Goal: Transaction & Acquisition: Purchase product/service

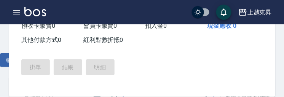
click at [150, 12] on div "上越東昇 登出" at bounding box center [142, 12] width 284 height 24
click at [148, 8] on div "上越東昇 登出" at bounding box center [142, 12] width 284 height 24
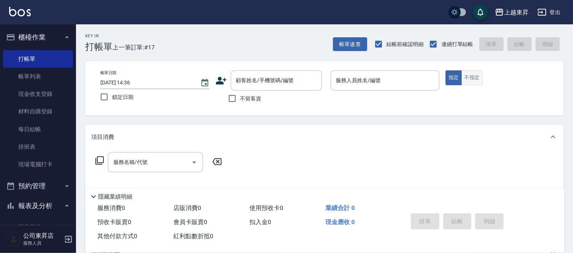
click at [469, 75] on button "不指定" at bounding box center [472, 77] width 21 height 15
drag, startPoint x: 229, startPoint y: 100, endPoint x: 326, endPoint y: 100, distance: 96.6
click at [236, 100] on input "不留客資" at bounding box center [232, 99] width 16 height 16
checkbox input "true"
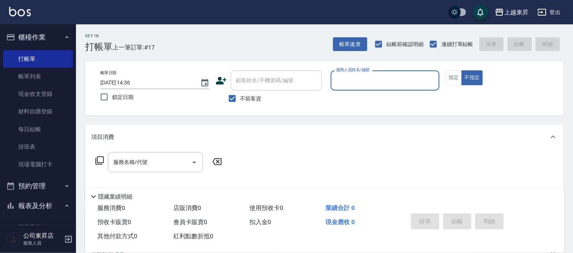
click at [359, 80] on input "服務人員姓名/編號" at bounding box center [385, 80] width 102 height 13
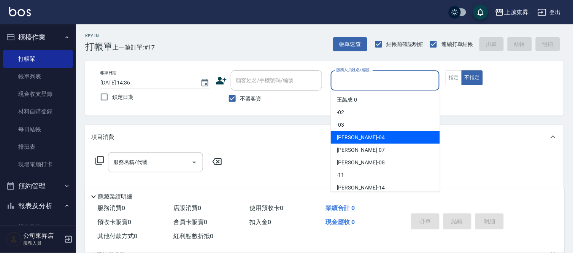
drag, startPoint x: 370, startPoint y: 137, endPoint x: 371, endPoint y: 146, distance: 8.4
click at [371, 139] on div "[PERSON_NAME]04" at bounding box center [385, 137] width 109 height 13
type input "[PERSON_NAME]04"
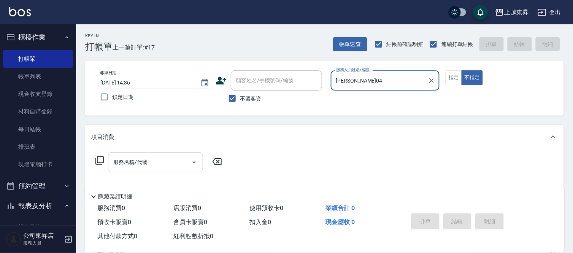
click at [164, 155] on div "服務名稱/代號" at bounding box center [155, 162] width 95 height 20
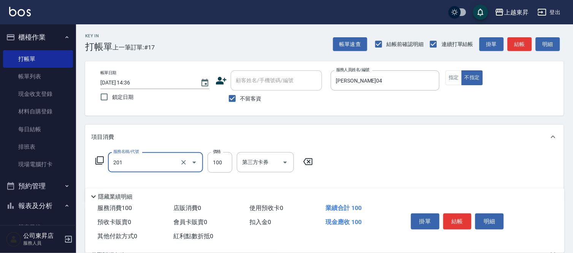
type input "洗髮[100](201)"
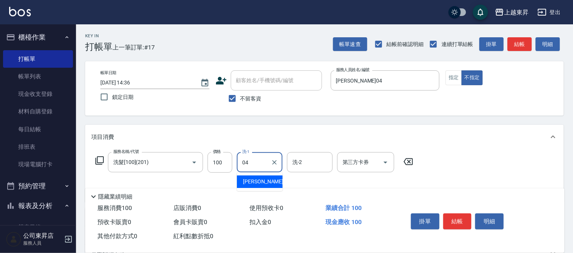
type input "[PERSON_NAME]04"
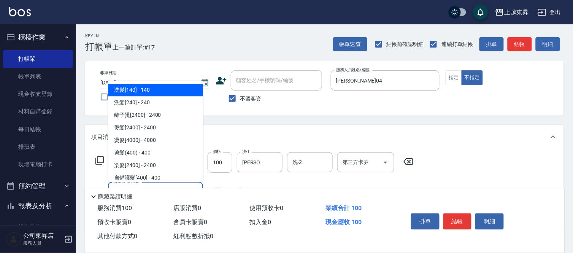
type input "406"
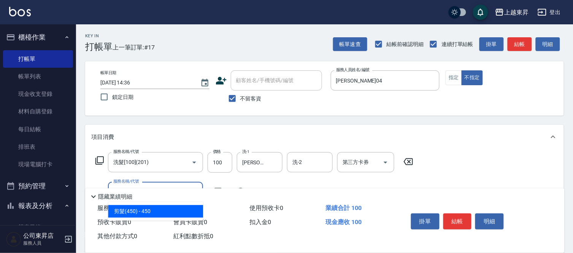
click at [196, 185] on div at bounding box center [193, 192] width 11 height 20
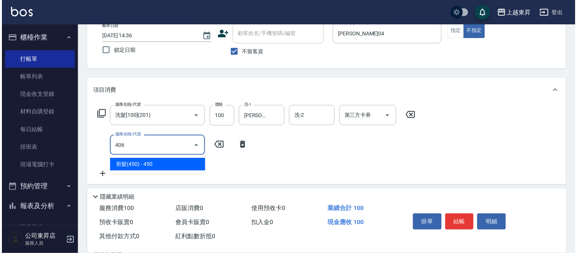
scroll to position [84, 0]
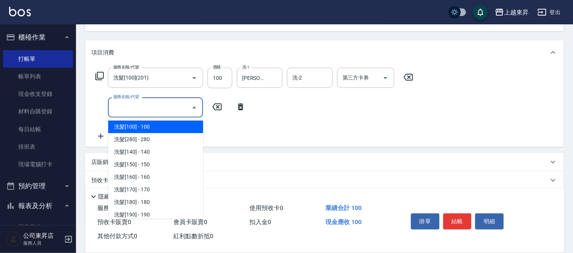
type input "5"
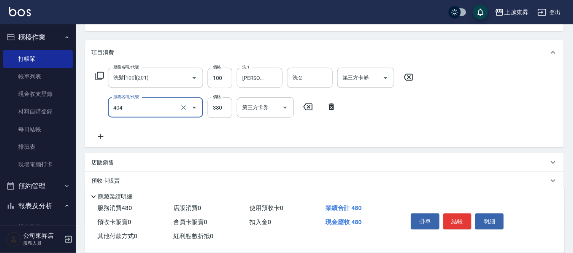
type input "剪髮(380)(404)"
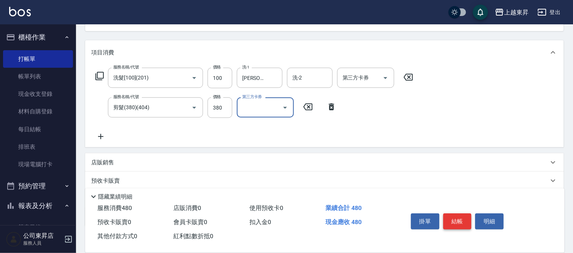
click at [459, 213] on button "結帳" at bounding box center [458, 221] width 29 height 16
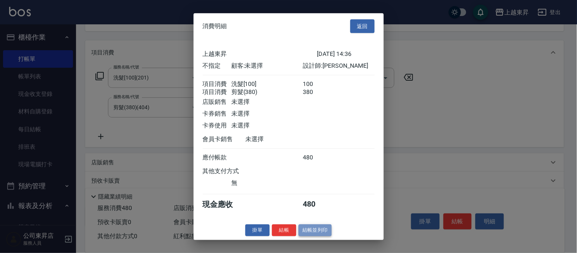
click at [324, 234] on button "結帳並列印" at bounding box center [315, 230] width 33 height 12
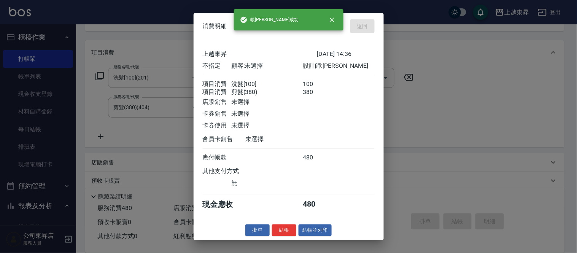
type input "[DATE] 16:53"
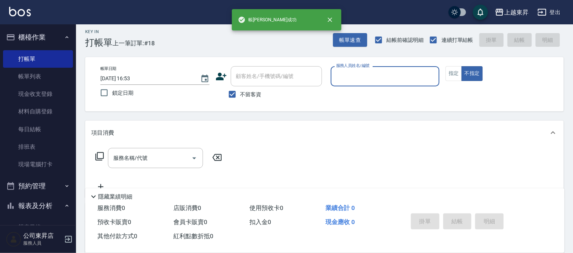
scroll to position [0, 0]
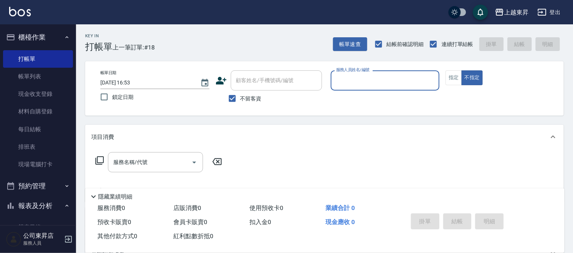
drag, startPoint x: 455, startPoint y: 74, endPoint x: 444, endPoint y: 86, distance: 16.1
click at [455, 74] on button "指定" at bounding box center [454, 77] width 16 height 15
click at [256, 100] on span "不留客資" at bounding box center [250, 99] width 21 height 8
click at [240, 100] on input "不留客資" at bounding box center [232, 99] width 16 height 16
checkbox input "false"
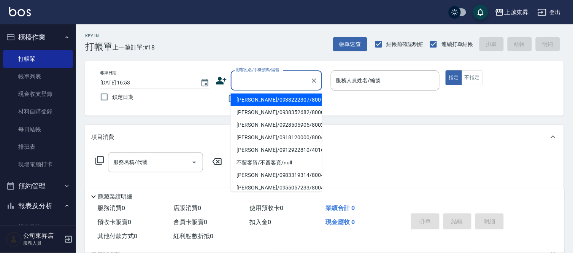
click at [264, 85] on input "顧客姓名/手機號碼/編號" at bounding box center [270, 80] width 73 height 13
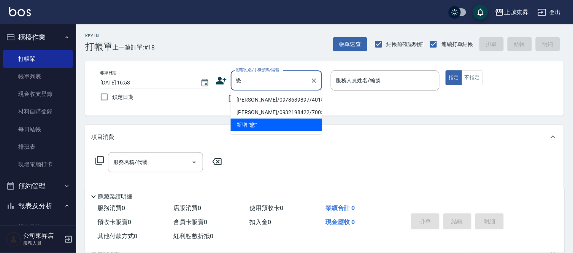
type input "懋"
click at [382, 136] on div "項目消費" at bounding box center [320, 137] width 458 height 8
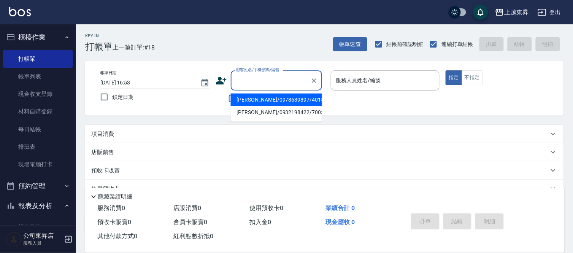
click at [295, 84] on input "顧客姓名/手機號碼/編號" at bounding box center [270, 80] width 73 height 13
click at [284, 101] on li "[PERSON_NAME]/0978639897/40151" at bounding box center [276, 100] width 91 height 13
type input "[PERSON_NAME]/0978639897/40151"
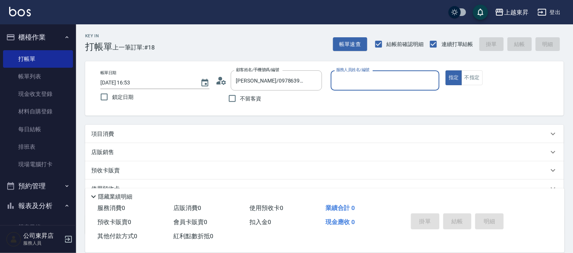
type input "[PERSON_NAME]04"
click at [355, 72] on label "服務人員姓名/編號" at bounding box center [352, 70] width 33 height 6
click at [355, 74] on input "[PERSON_NAME]04" at bounding box center [379, 80] width 91 height 13
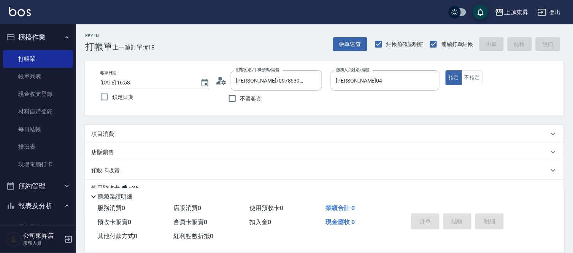
click at [102, 134] on p "項目消費" at bounding box center [102, 134] width 23 height 8
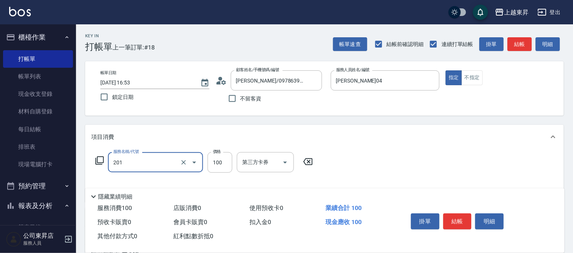
type input "洗髮[100](201)"
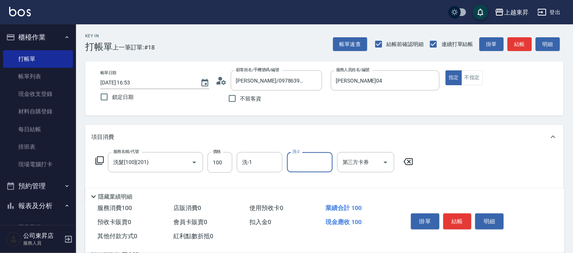
click at [248, 162] on input "洗-1" at bounding box center [259, 162] width 39 height 13
type input "[PERSON_NAME]-22"
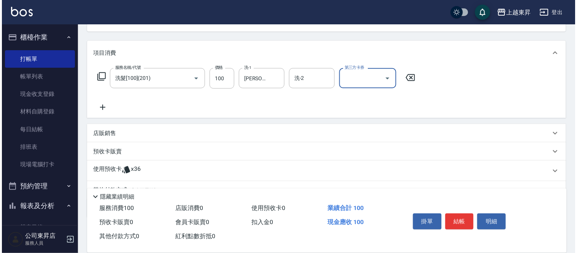
scroll to position [84, 0]
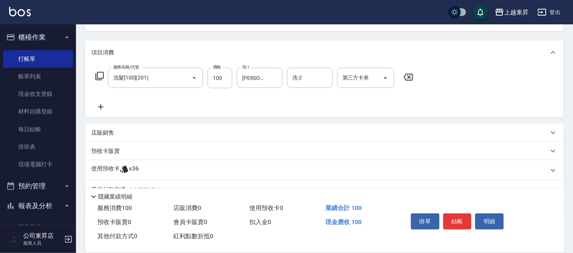
click at [97, 107] on icon at bounding box center [100, 106] width 19 height 9
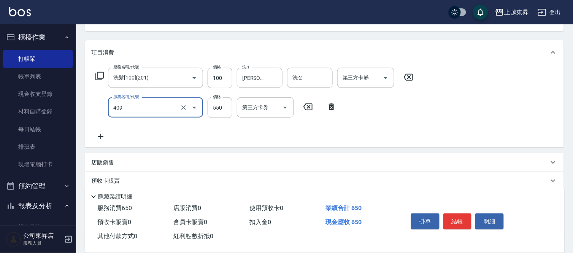
type input "剪髮(550)(409)"
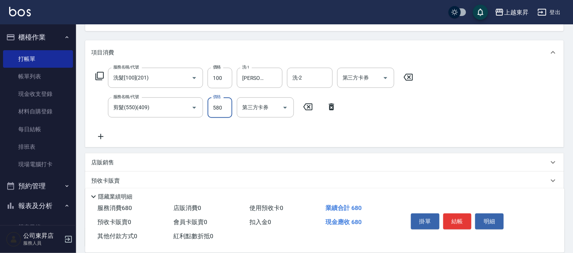
type input "580"
click at [460, 213] on button "結帳" at bounding box center [458, 221] width 29 height 16
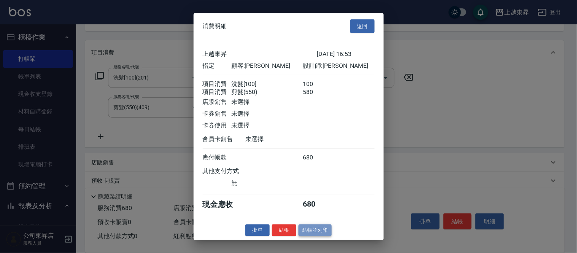
click at [305, 235] on button "結帳並列印" at bounding box center [315, 230] width 33 height 12
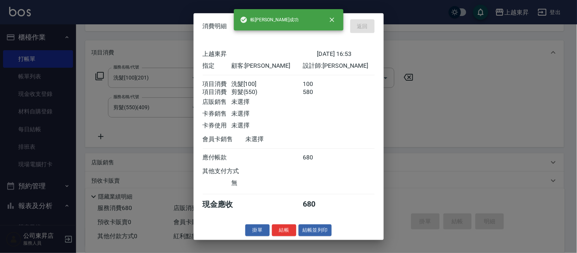
type input "[DATE] 16:54"
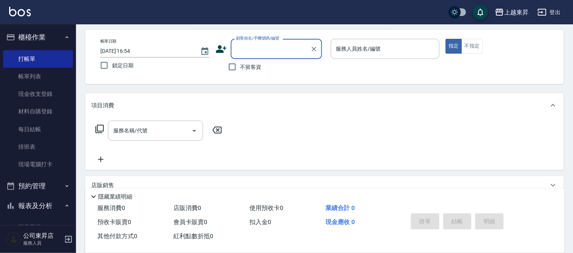
scroll to position [0, 0]
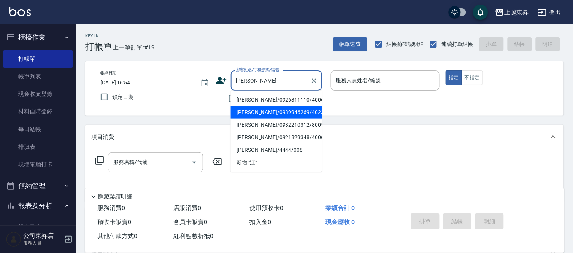
click at [304, 108] on li "[PERSON_NAME]/0939946269/40232" at bounding box center [276, 112] width 91 height 13
type input "[PERSON_NAME]/0939946269/40232"
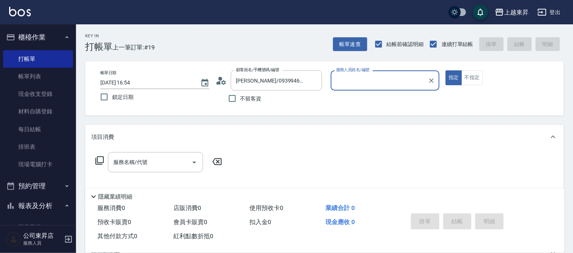
type input "[PERSON_NAME]04"
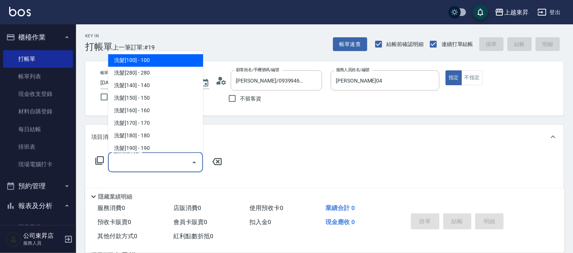
click at [141, 162] on input "服務名稱/代號" at bounding box center [149, 162] width 77 height 13
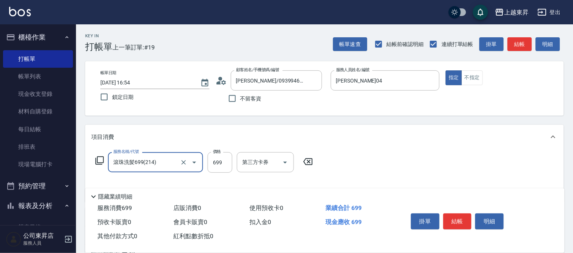
type input "滾珠洗髪699(214)"
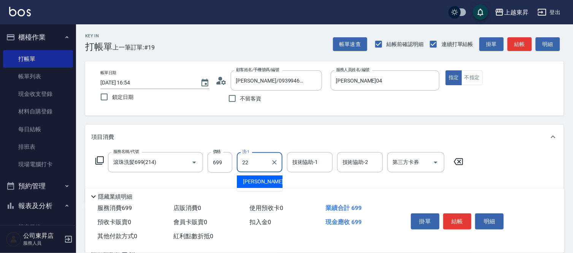
type input "[PERSON_NAME]-22"
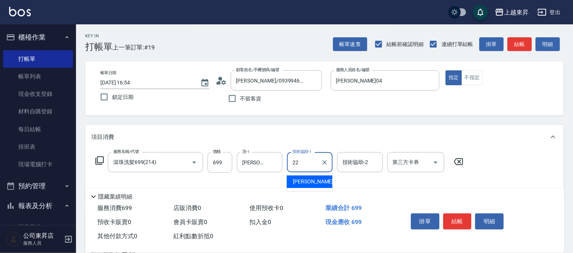
type input "[PERSON_NAME]-22"
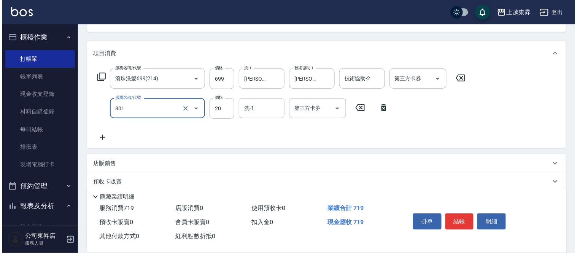
scroll to position [84, 0]
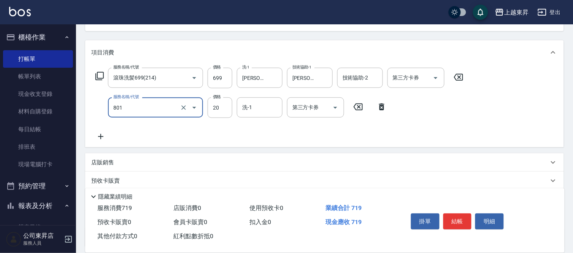
type input "潤絲(801)"
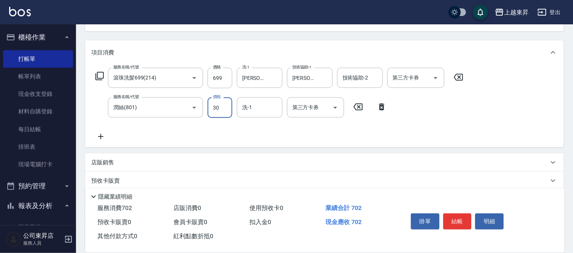
type input "30"
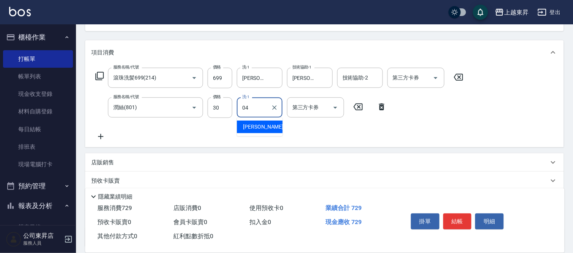
type input "0"
type input "[PERSON_NAME]-22"
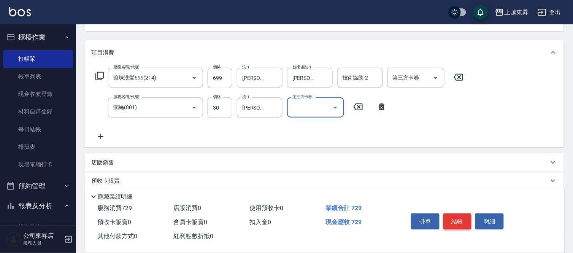
click at [458, 214] on button "結帳" at bounding box center [458, 221] width 29 height 16
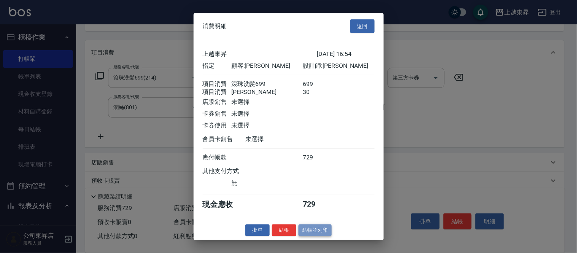
click at [320, 234] on button "結帳並列印" at bounding box center [315, 230] width 33 height 12
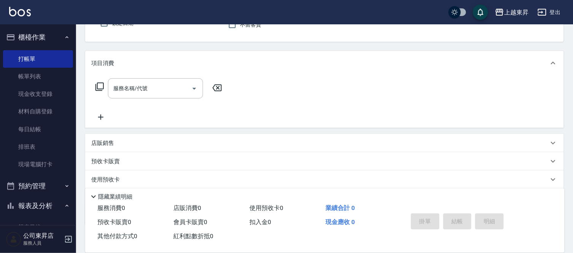
scroll to position [0, 0]
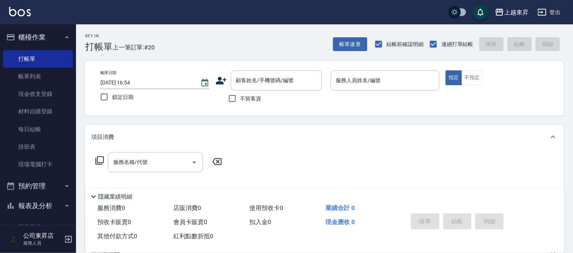
click at [251, 96] on span "不留客資" at bounding box center [250, 99] width 21 height 8
click at [240, 96] on input "不留客資" at bounding box center [232, 99] width 16 height 16
checkbox input "true"
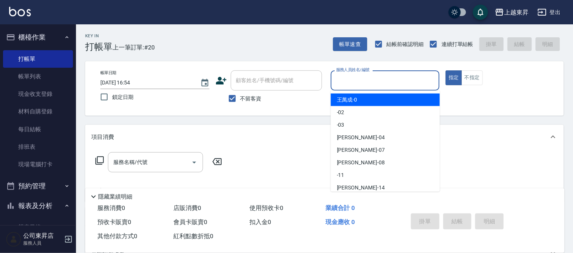
click at [364, 75] on input "服務人員姓名/編號" at bounding box center [385, 80] width 102 height 13
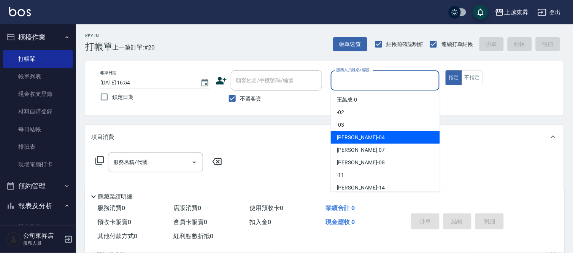
click at [377, 140] on div "[PERSON_NAME]04" at bounding box center [385, 137] width 109 height 13
type input "[PERSON_NAME]04"
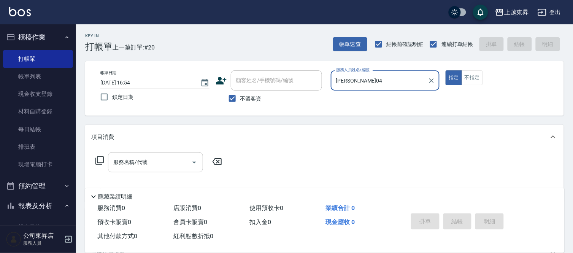
click at [168, 158] on input "服務名稱/代號" at bounding box center [149, 162] width 77 height 13
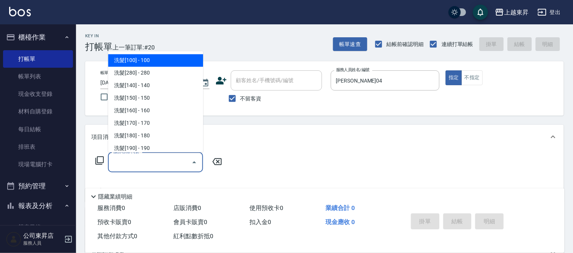
click at [167, 62] on span "洗髮[100] - 100" at bounding box center [155, 60] width 95 height 13
type input "洗髮[100](201)"
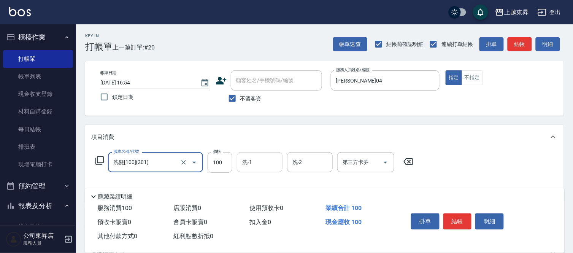
click at [269, 163] on input "洗-1" at bounding box center [259, 162] width 39 height 13
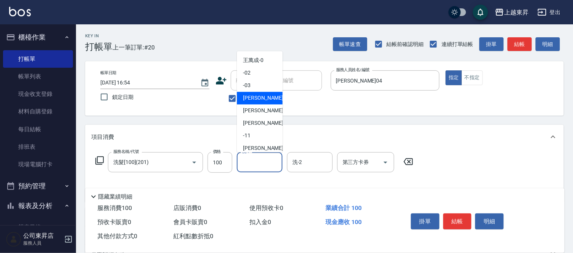
click at [261, 101] on span "[PERSON_NAME]04" at bounding box center [267, 98] width 48 height 8
type input "[PERSON_NAME]04"
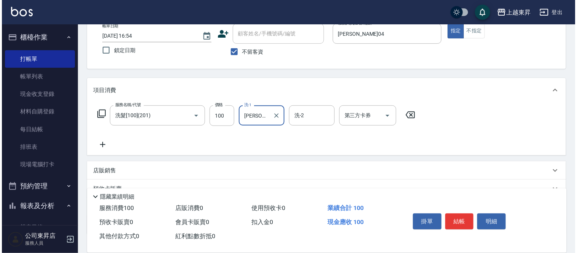
scroll to position [100, 0]
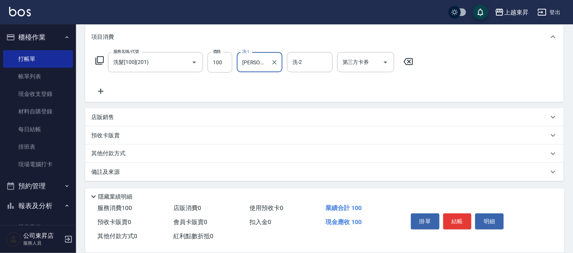
click at [98, 91] on icon at bounding box center [100, 91] width 19 height 9
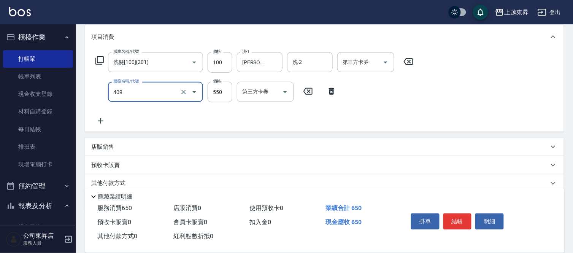
type input "剪髮(550)(409)"
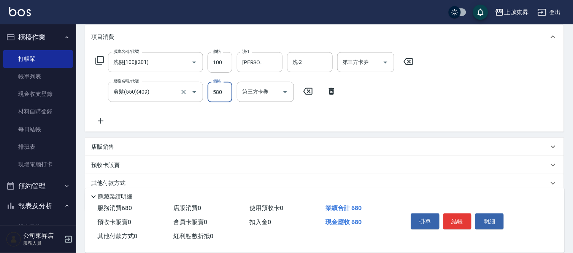
type input "580"
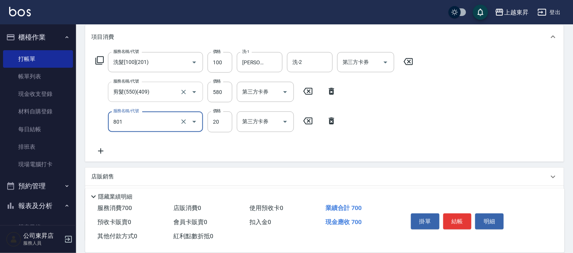
type input "潤絲(801)"
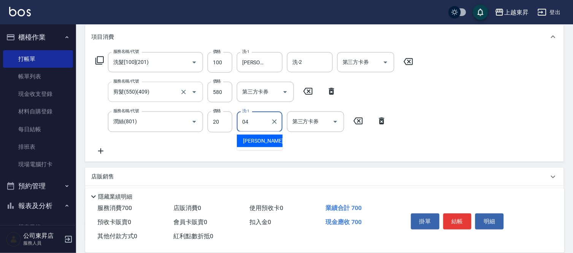
type input "[PERSON_NAME]04"
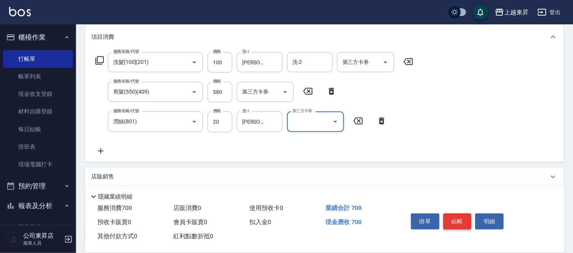
click at [459, 219] on button "結帳" at bounding box center [458, 221] width 29 height 16
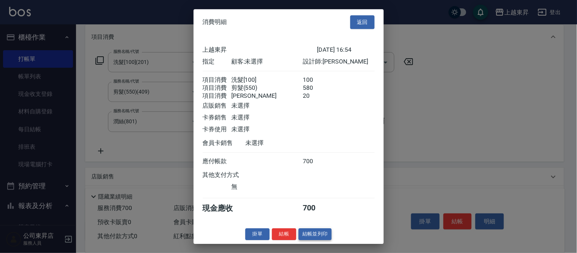
click at [320, 240] on button "結帳並列印" at bounding box center [315, 234] width 33 height 12
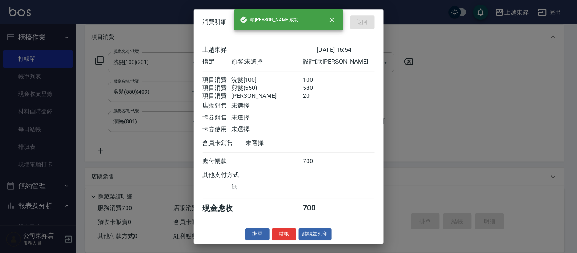
type input "[DATE] 16:55"
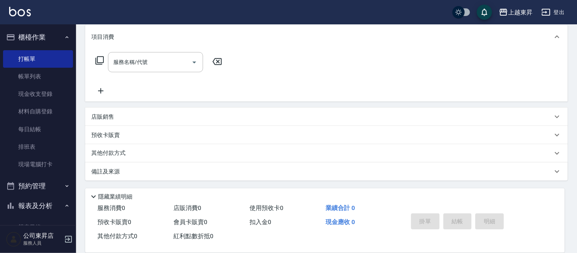
scroll to position [0, 0]
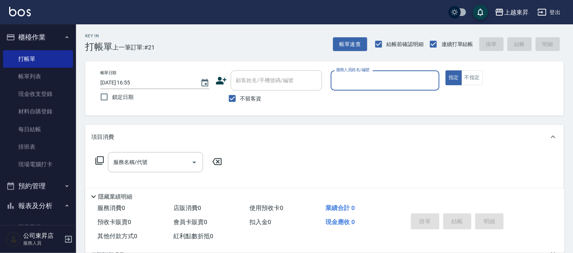
drag, startPoint x: 257, startPoint y: 99, endPoint x: 266, endPoint y: 94, distance: 10.9
click at [257, 99] on span "不留客資" at bounding box center [250, 99] width 21 height 8
click at [240, 99] on input "不留客資" at bounding box center [232, 99] width 16 height 16
checkbox input "false"
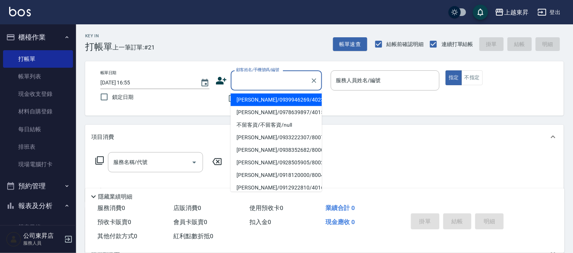
click at [284, 84] on input "顧客姓名/手機號碼/編號" at bounding box center [270, 80] width 73 height 13
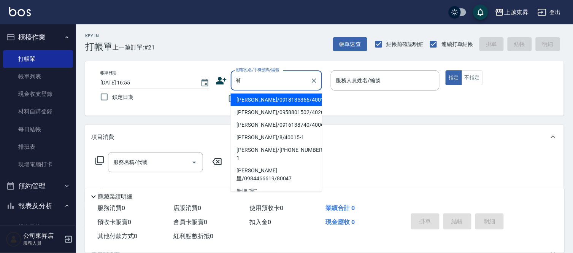
click at [289, 103] on li "[PERSON_NAME]/0918135366/40015" at bounding box center [276, 100] width 91 height 13
type input "[PERSON_NAME]/0918135366/40015"
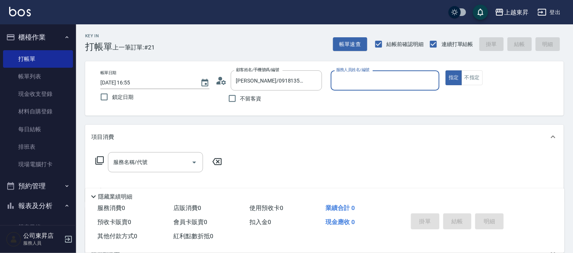
type input "[PERSON_NAME]04"
click at [101, 160] on icon at bounding box center [99, 160] width 9 height 9
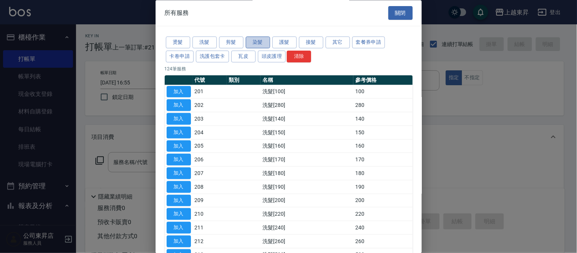
click at [265, 43] on button "染髮" at bounding box center [258, 43] width 24 height 12
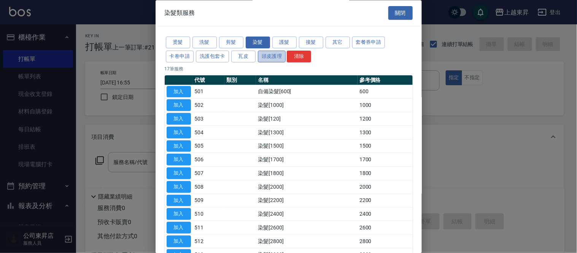
click at [269, 55] on button "頭皮護理" at bounding box center [272, 57] width 28 height 12
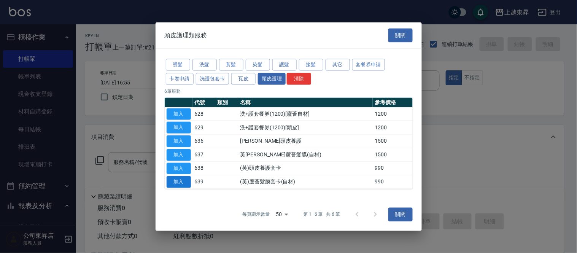
click at [183, 181] on button "加入" at bounding box center [179, 182] width 24 height 12
type input "(芙)蘆薈髮膜套卡(自材)(639)"
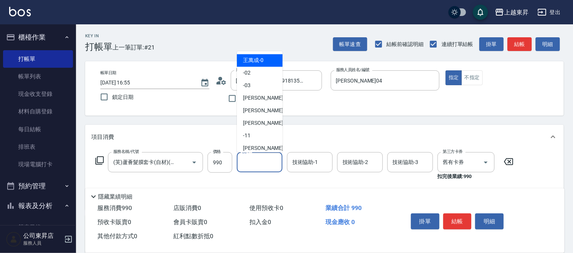
click at [258, 162] on input "洗-1" at bounding box center [259, 162] width 39 height 13
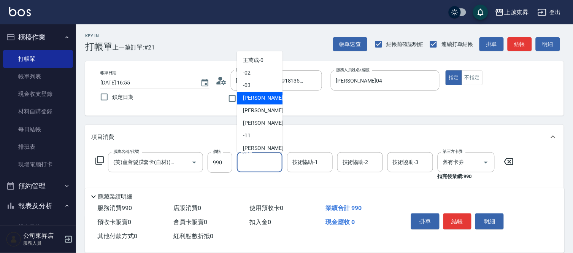
click at [252, 101] on span "[PERSON_NAME]04" at bounding box center [267, 98] width 48 height 8
type input "[PERSON_NAME]04"
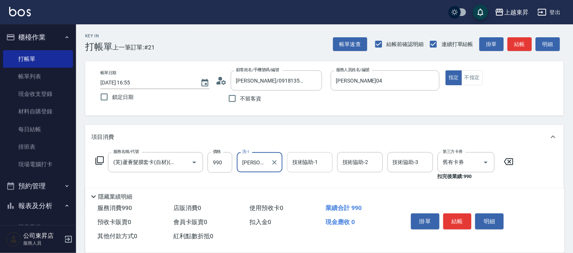
click at [313, 162] on input "技術協助-1" at bounding box center [310, 162] width 39 height 13
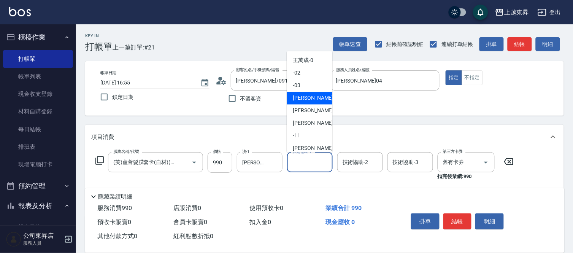
click at [298, 102] on div "[PERSON_NAME]04" at bounding box center [310, 98] width 46 height 13
type input "[PERSON_NAME]04"
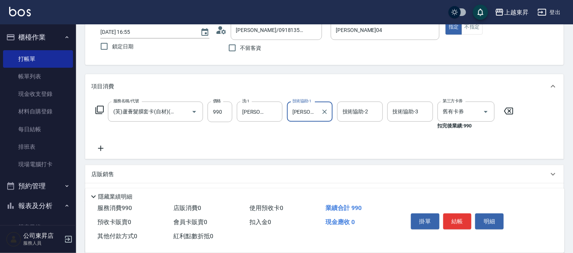
scroll to position [127, 0]
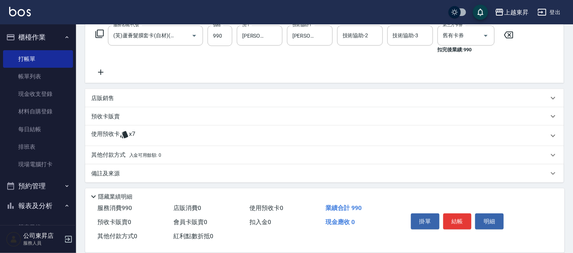
click at [102, 73] on icon at bounding box center [100, 72] width 19 height 9
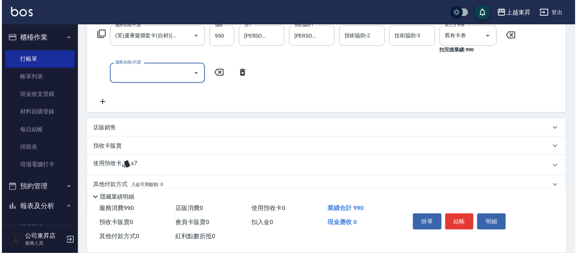
scroll to position [0, 0]
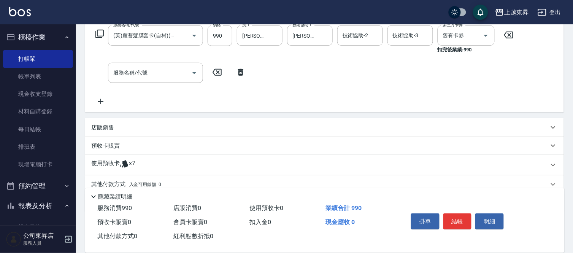
click at [103, 35] on icon at bounding box center [99, 34] width 8 height 8
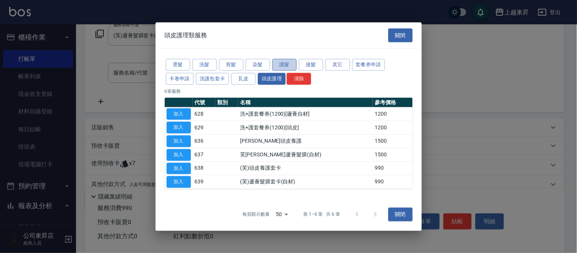
click at [290, 64] on button "護髮" at bounding box center [284, 65] width 24 height 12
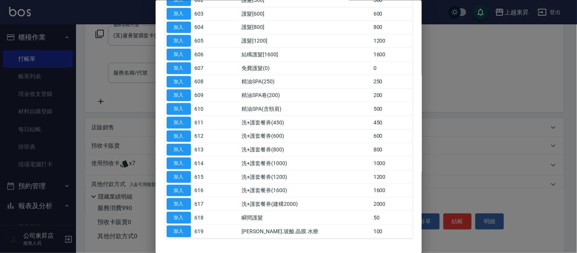
scroll to position [146, 0]
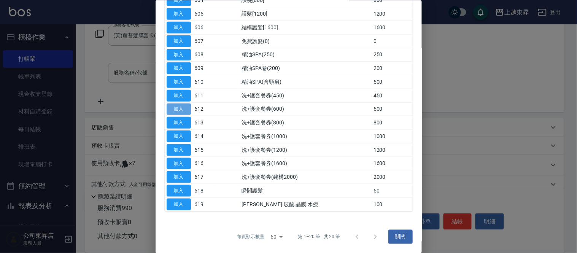
click at [173, 107] on button "加入" at bounding box center [179, 109] width 24 height 12
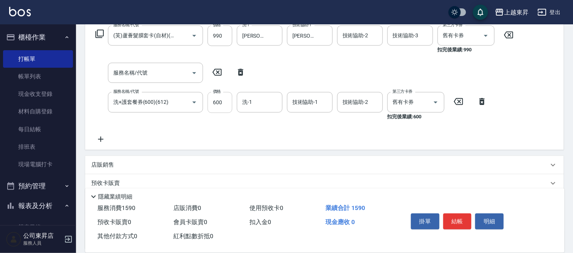
click at [219, 107] on input "600" at bounding box center [220, 102] width 25 height 21
type input "550"
type input "[PERSON_NAME]04"
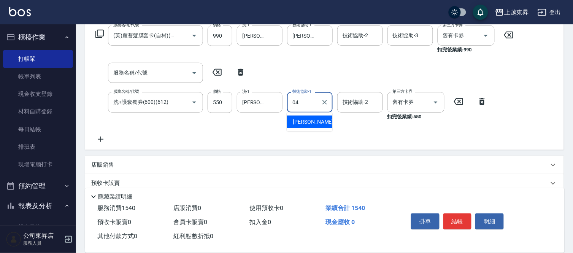
type input "[PERSON_NAME]04"
click at [101, 138] on icon at bounding box center [100, 139] width 19 height 9
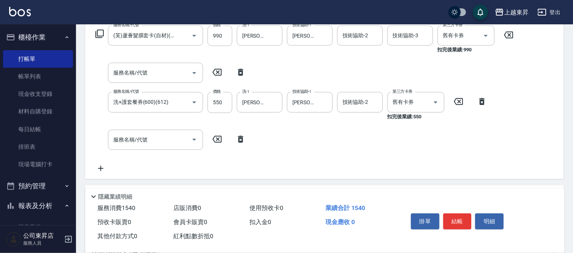
click at [97, 35] on icon at bounding box center [99, 34] width 8 height 8
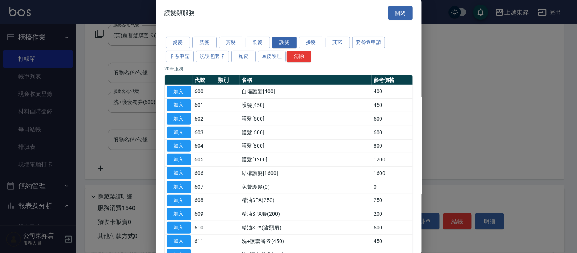
click at [333, 50] on div "燙髮 洗髮 剪髮 染髮 護髮 接髮 其它 套餐券申請 卡卷申請 洗護包套卡 瓦皮 頭皮護理 清除" at bounding box center [289, 50] width 248 height 28
click at [333, 45] on button "其它" at bounding box center [338, 43] width 24 height 12
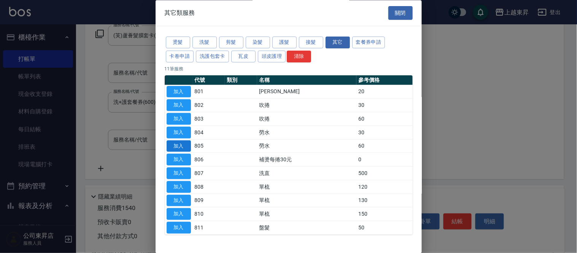
click at [169, 143] on button "加入" at bounding box center [179, 146] width 24 height 12
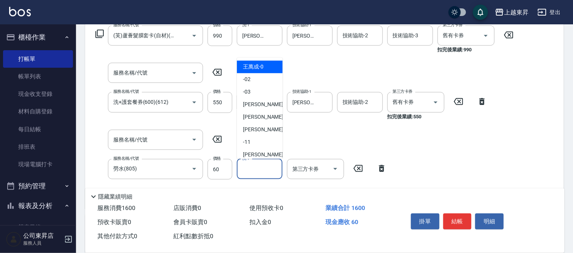
click at [258, 173] on input "洗-1" at bounding box center [259, 168] width 39 height 13
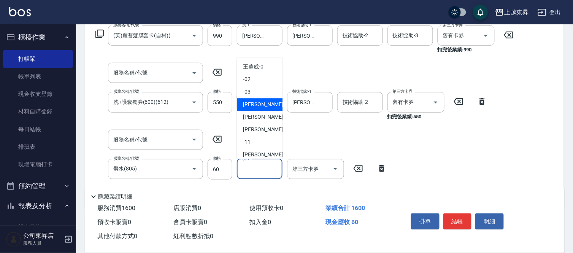
click at [248, 103] on span "[PERSON_NAME]04" at bounding box center [267, 105] width 48 height 8
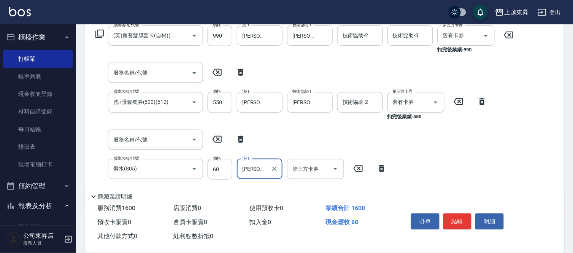
type input "[PERSON_NAME]04"
click at [458, 223] on button "結帳" at bounding box center [458, 221] width 29 height 16
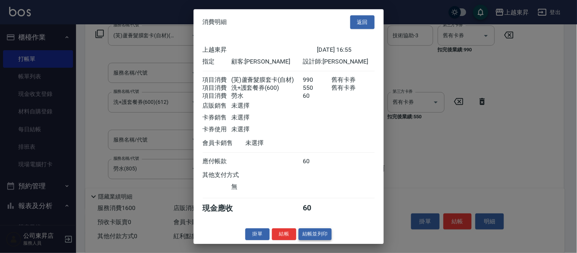
click at [319, 240] on button "結帳並列印" at bounding box center [315, 234] width 33 height 12
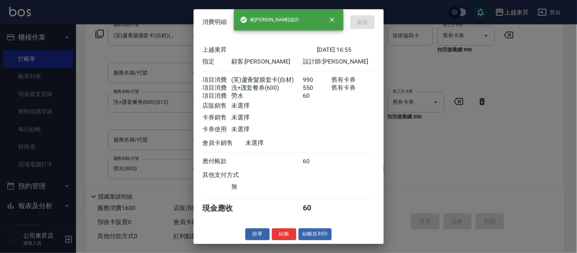
type input "[DATE] 16:56"
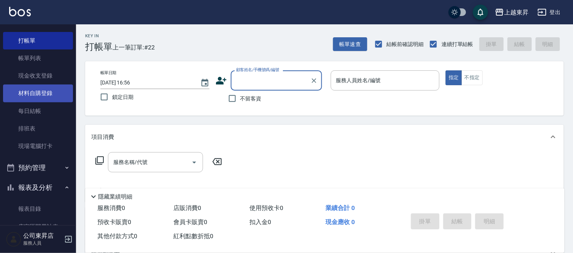
scroll to position [0, 0]
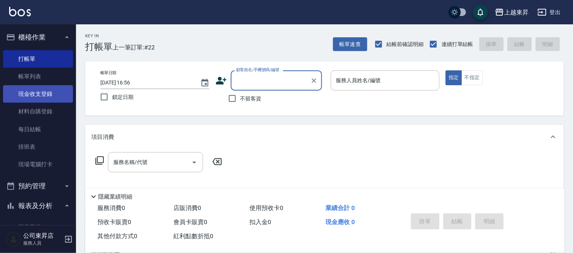
drag, startPoint x: 31, startPoint y: 79, endPoint x: 56, endPoint y: 88, distance: 26.5
click at [31, 79] on link "帳單列表" at bounding box center [38, 77] width 70 height 18
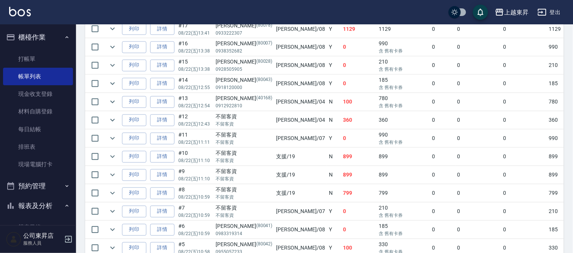
scroll to position [338, 0]
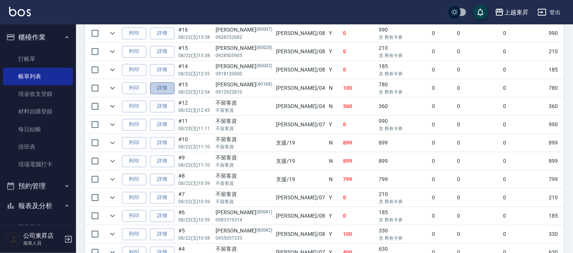
click at [161, 92] on link "詳情" at bounding box center [162, 89] width 24 height 12
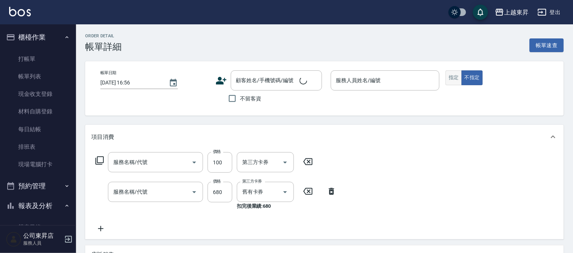
click at [457, 79] on button "指定" at bounding box center [454, 77] width 16 height 15
type input "[DATE] 12:54"
type input "[PERSON_NAME]04"
type input "[PERSON_NAME].玻酸.晶膜.水療(619)"
type input "洗+剪+護餐券680)(620)"
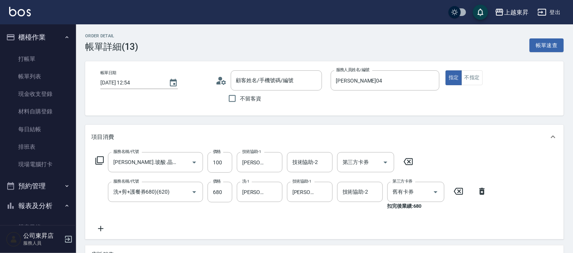
type input "[PERSON_NAME]/0912922810/40168"
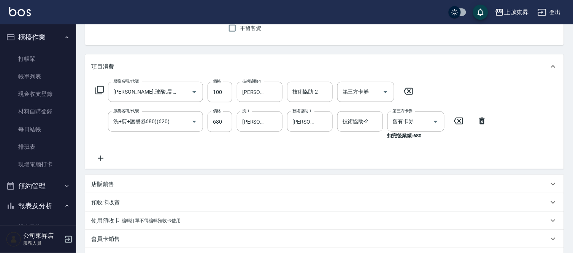
scroll to position [183, 0]
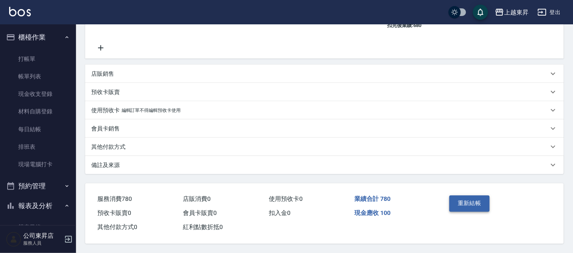
click at [469, 206] on button "重新結帳" at bounding box center [470, 204] width 40 height 16
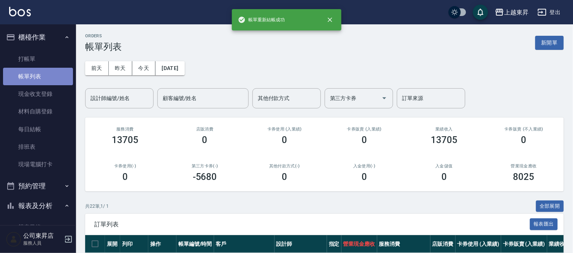
click at [47, 73] on link "帳單列表" at bounding box center [38, 77] width 70 height 18
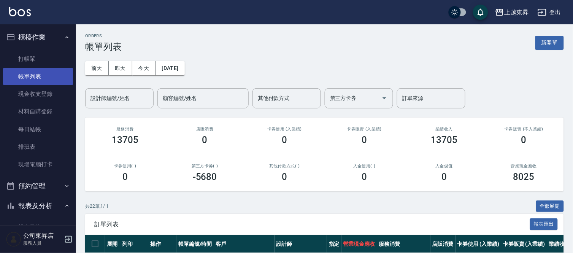
click at [23, 83] on link "帳單列表" at bounding box center [38, 77] width 70 height 18
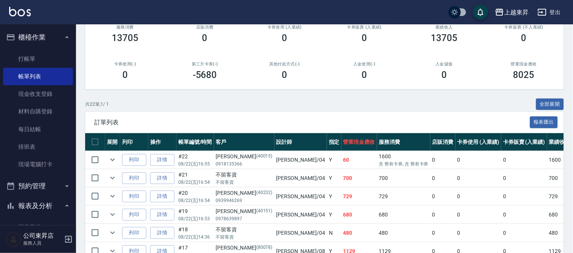
scroll to position [143, 0]
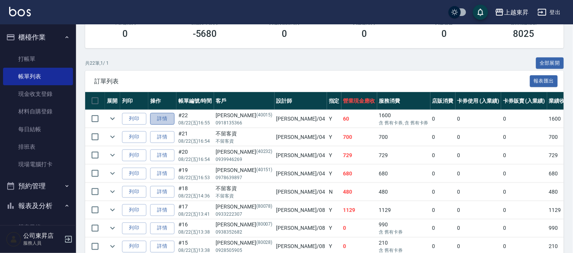
click at [158, 121] on link "詳情" at bounding box center [162, 119] width 24 height 12
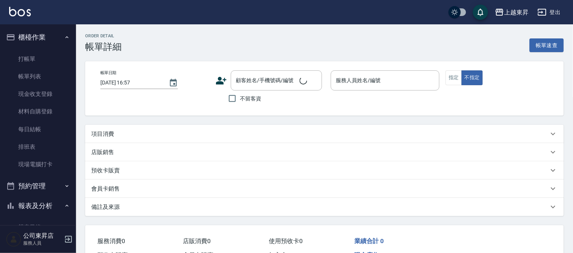
type input "[DATE] 16:55"
type input "[PERSON_NAME]04"
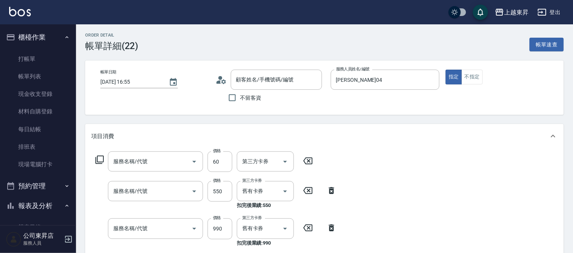
type input "[PERSON_NAME]/0918135366/40015"
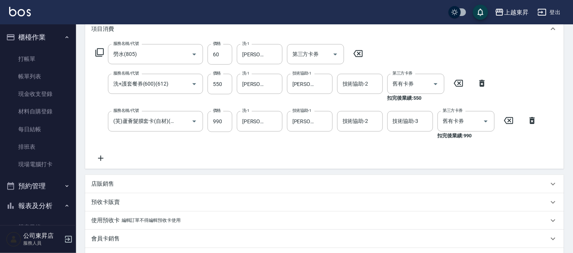
type input "勞水(805)"
type input "洗+護套餐券(600)(612)"
type input "(芙)蘆薈髮膜套卡(自材)(639)"
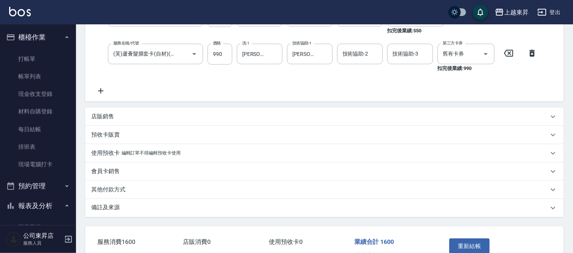
scroll to position [221, 0]
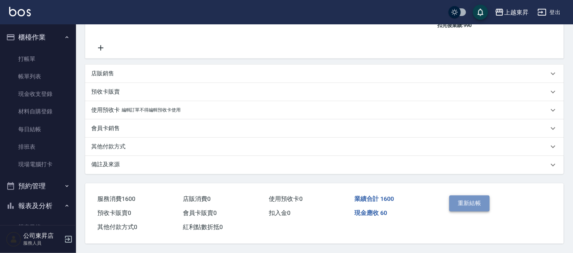
click at [484, 200] on button "重新結帳" at bounding box center [470, 204] width 40 height 16
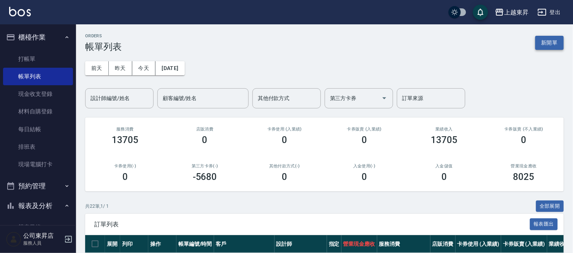
click at [542, 40] on button "新開單" at bounding box center [550, 43] width 29 height 14
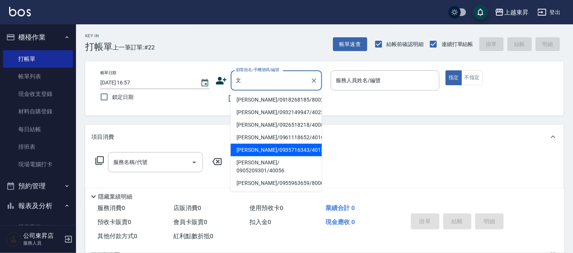
click at [278, 150] on li "[PERSON_NAME]/0935716343/40136" at bounding box center [276, 150] width 91 height 13
type input "[PERSON_NAME]/0935716343/40136"
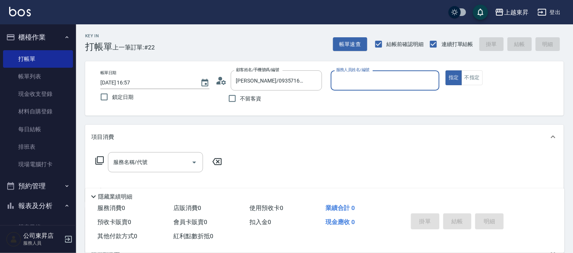
type input "[PERSON_NAME]04"
click at [170, 160] on input "服務名稱/代號" at bounding box center [149, 162] width 77 height 13
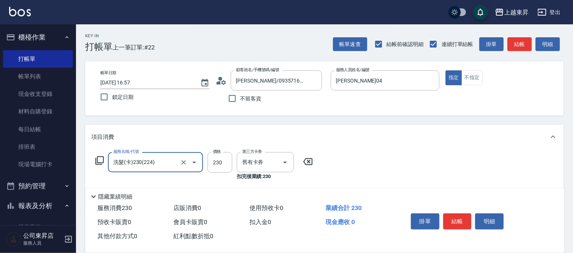
type input "洗髮(卡)230(224)"
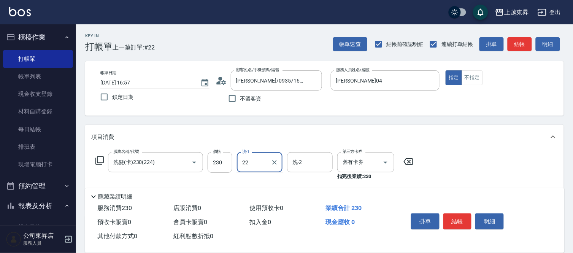
type input "[PERSON_NAME]-22"
click at [459, 213] on button "結帳" at bounding box center [458, 221] width 29 height 16
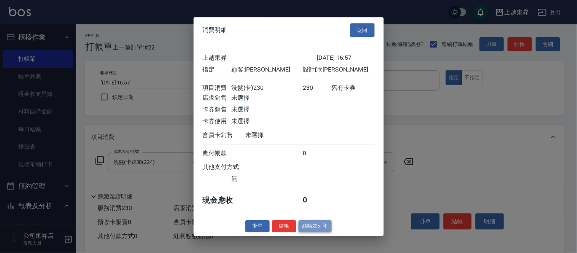
click at [331, 232] on button "結帳並列印" at bounding box center [315, 226] width 33 height 12
